Goal: Task Accomplishment & Management: Use online tool/utility

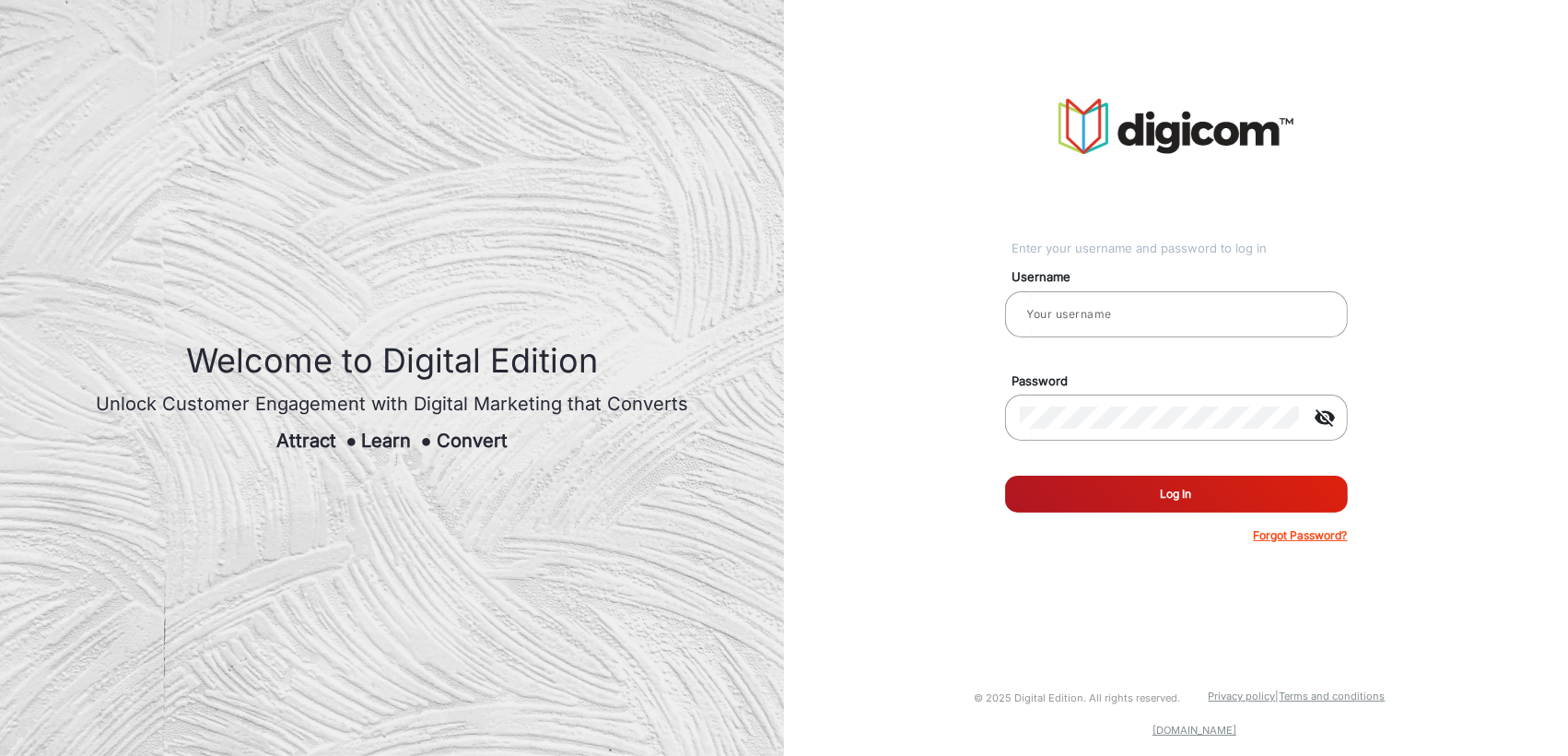
type input "[PERSON_NAME]"
click at [1034, 490] on button "Log In" at bounding box center [1177, 494] width 343 height 37
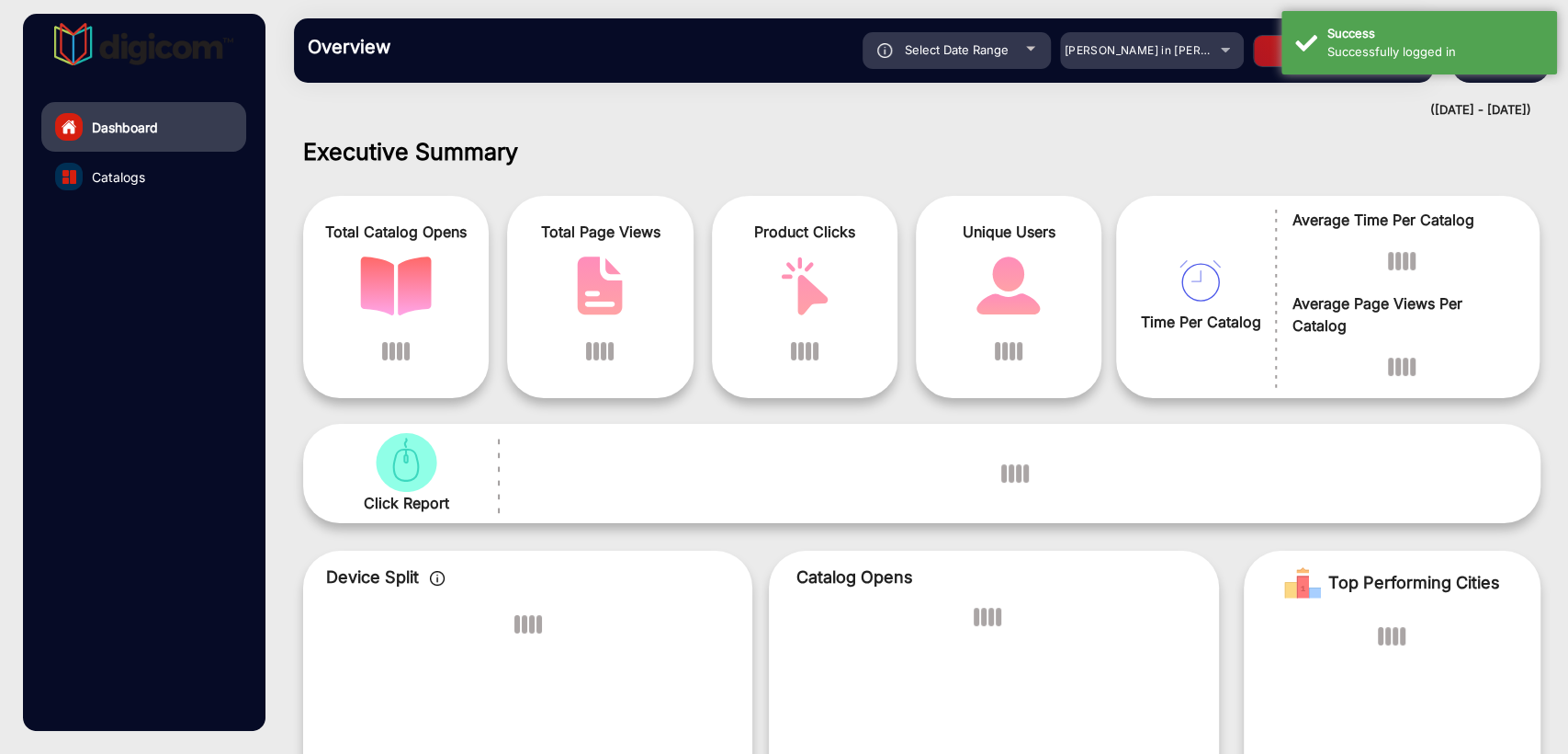
scroll to position [14, 0]
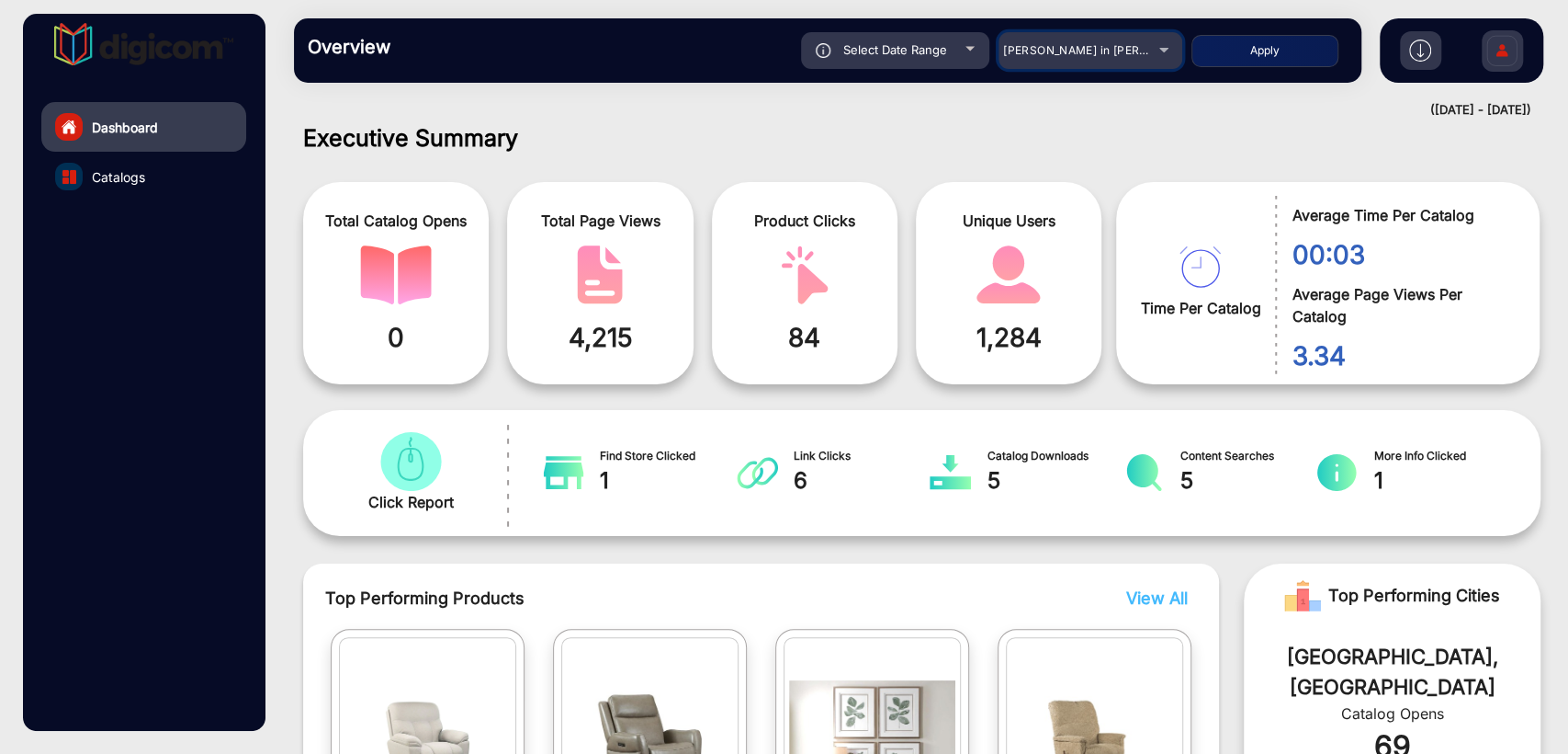
click at [1061, 48] on span "Adams in Justin Furniture" at bounding box center [1105, 49] width 203 height 14
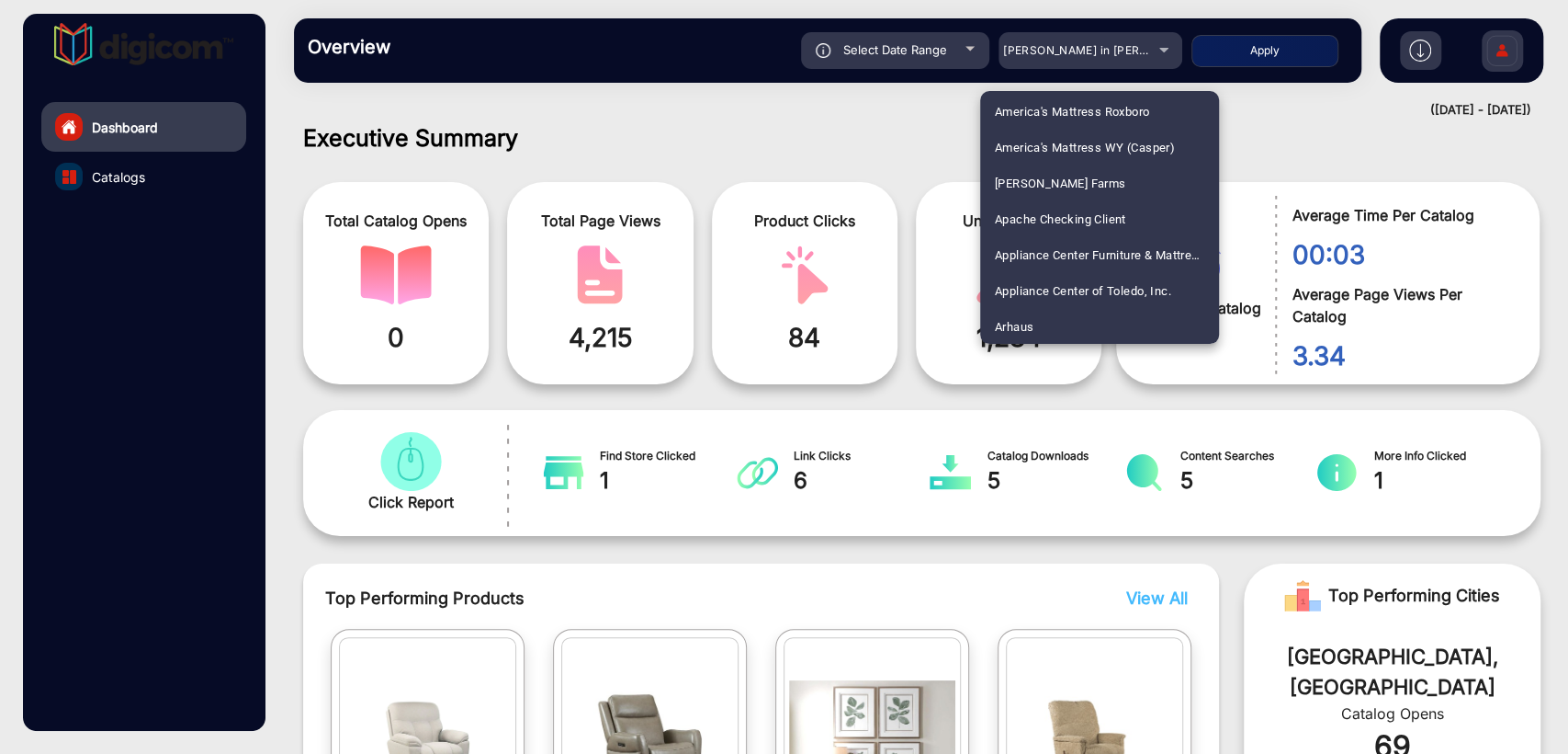
scroll to position [3231, 0]
drag, startPoint x: 1093, startPoint y: 246, endPoint x: 1004, endPoint y: 166, distance: 119.7
click at [1093, 245] on span "[PERSON_NAME] E-Commerce" at bounding box center [1079, 255] width 167 height 36
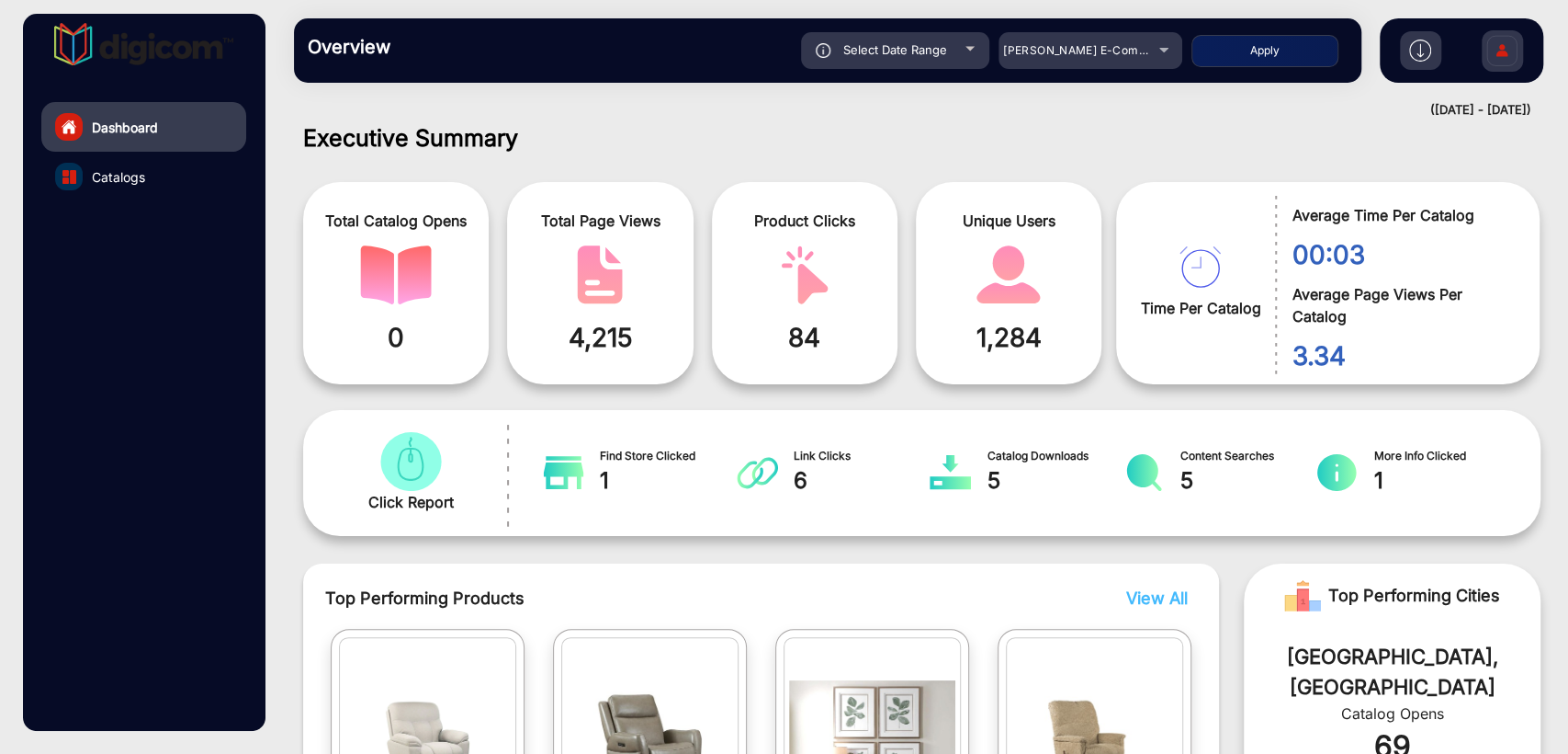
click at [1308, 52] on button "Apply" at bounding box center [1265, 51] width 147 height 32
type input "[DATE]"
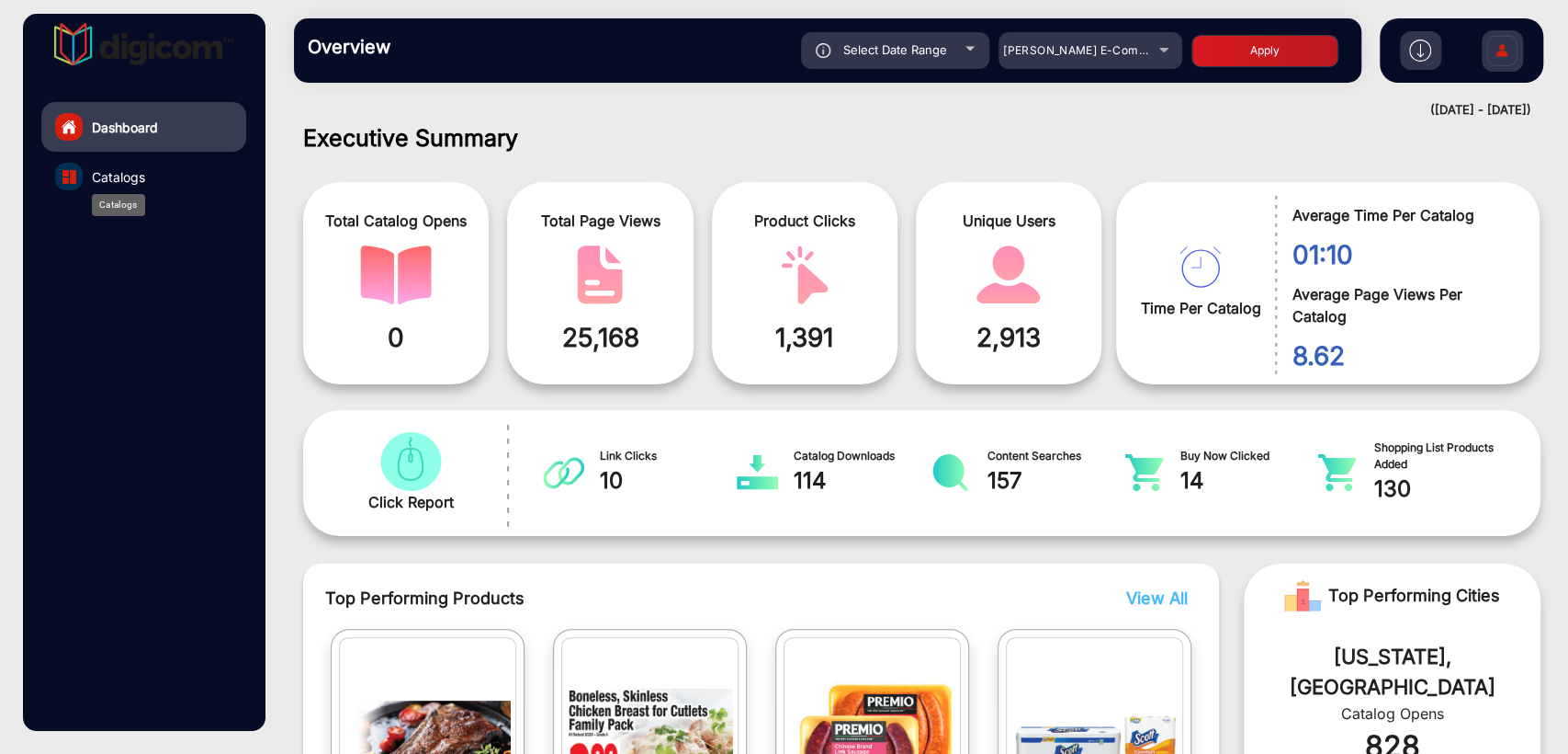
click at [113, 176] on span "Catalogs" at bounding box center [119, 177] width 53 height 19
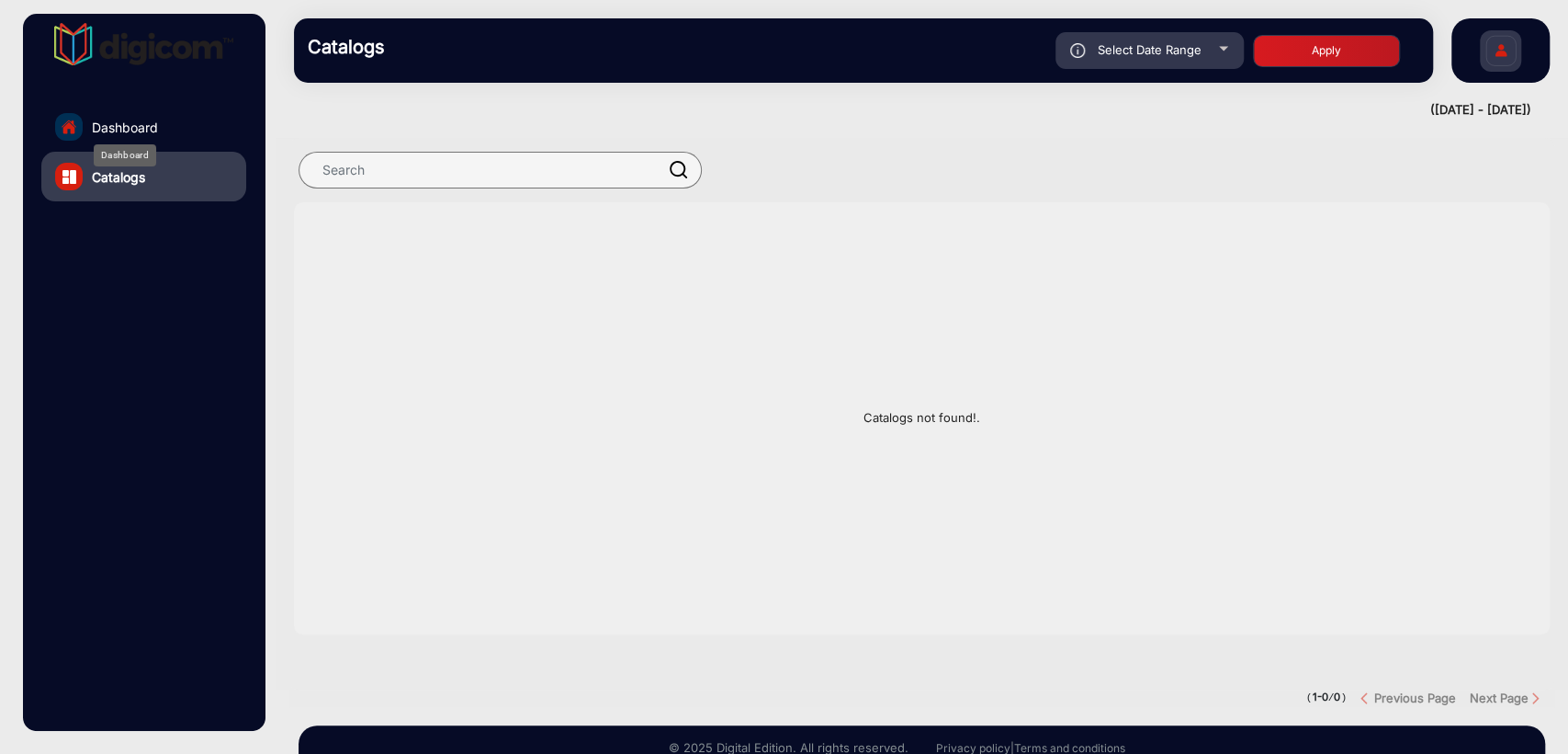
click at [118, 126] on span "Dashboard" at bounding box center [125, 127] width 67 height 19
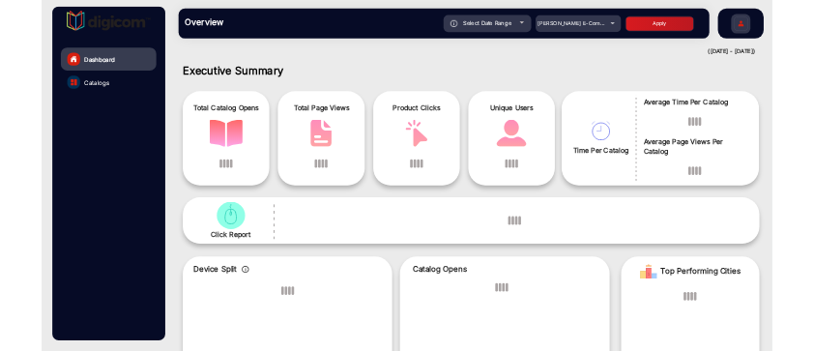
scroll to position [15, 0]
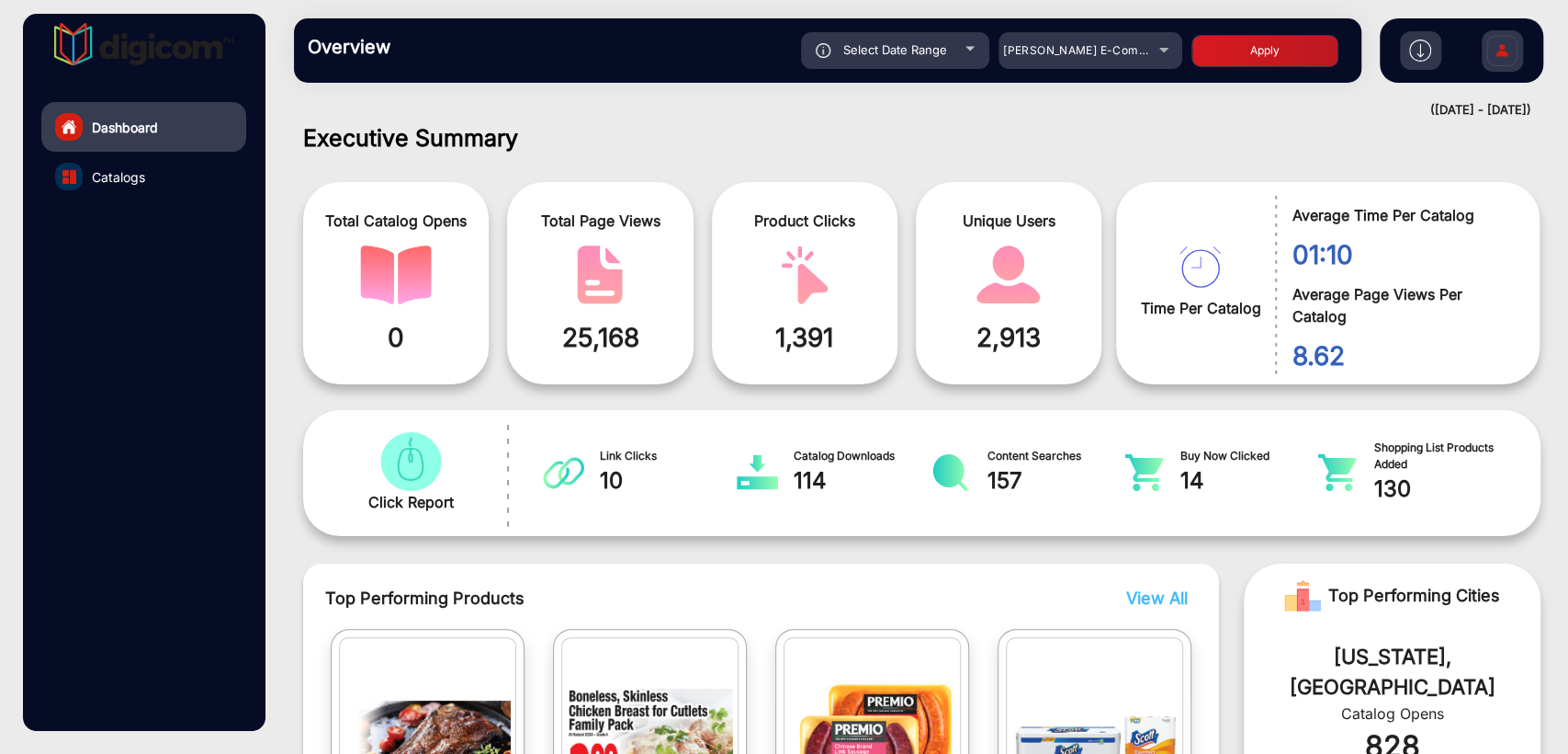
click at [888, 52] on span "Select Date Range" at bounding box center [895, 48] width 104 height 14
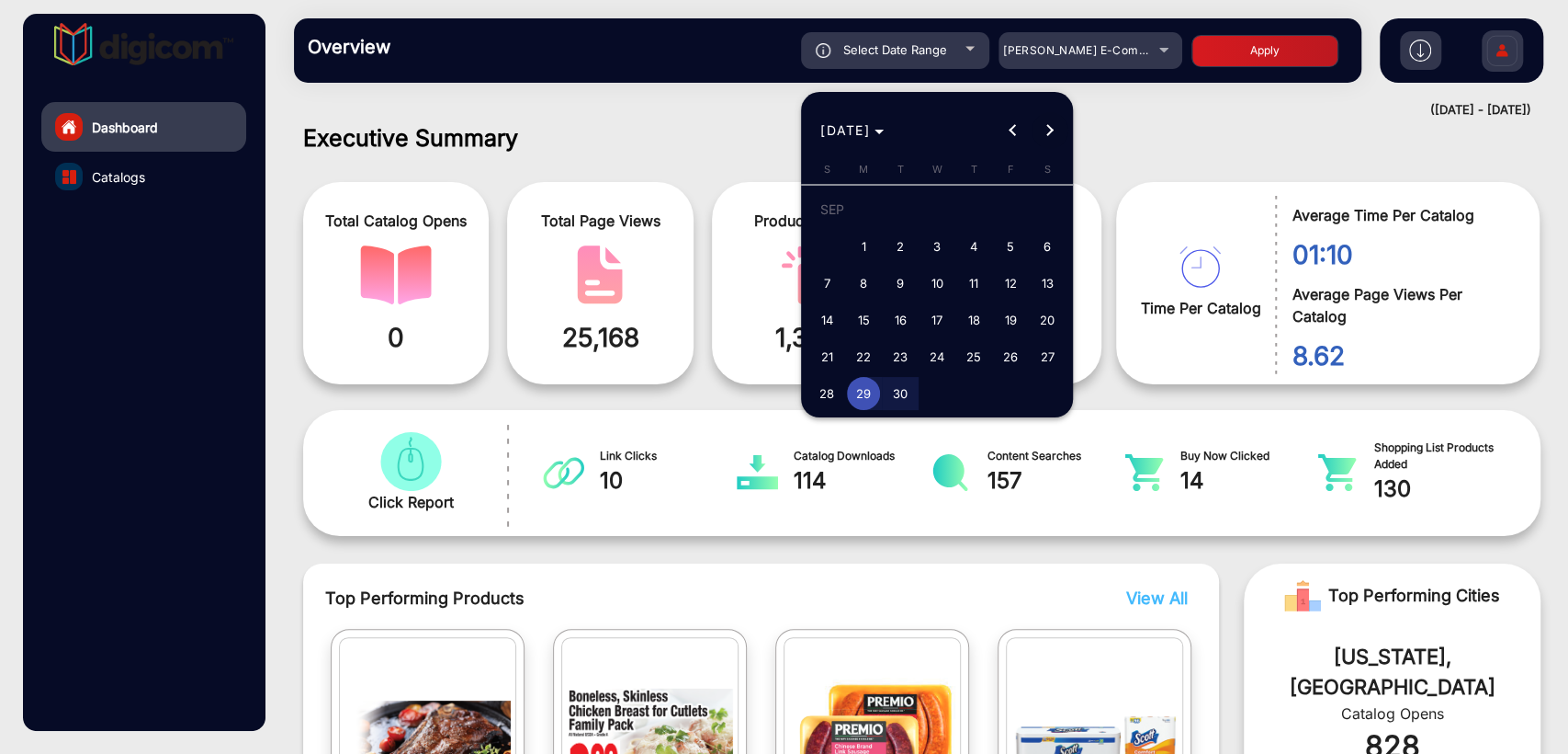
click at [1057, 134] on span "Next month" at bounding box center [1050, 130] width 37 height 37
click at [1128, 145] on div at bounding box center [784, 377] width 1568 height 754
